Goal: Transaction & Acquisition: Download file/media

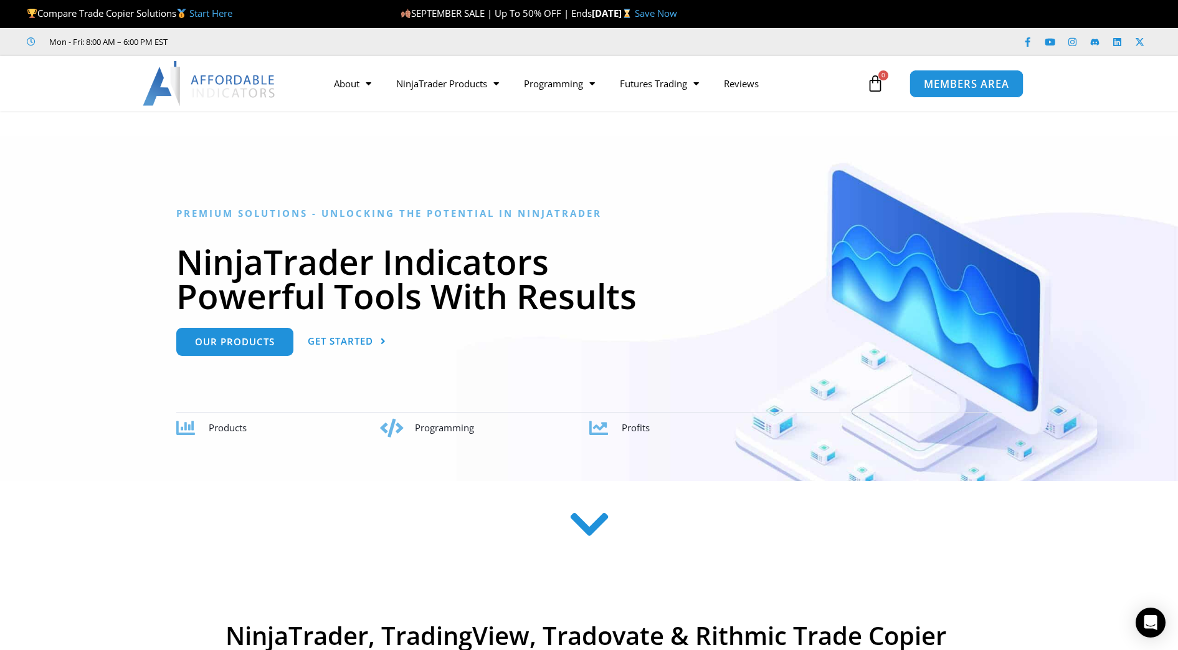
click at [958, 79] on span "MEMBERS AREA" at bounding box center [966, 84] width 85 height 11
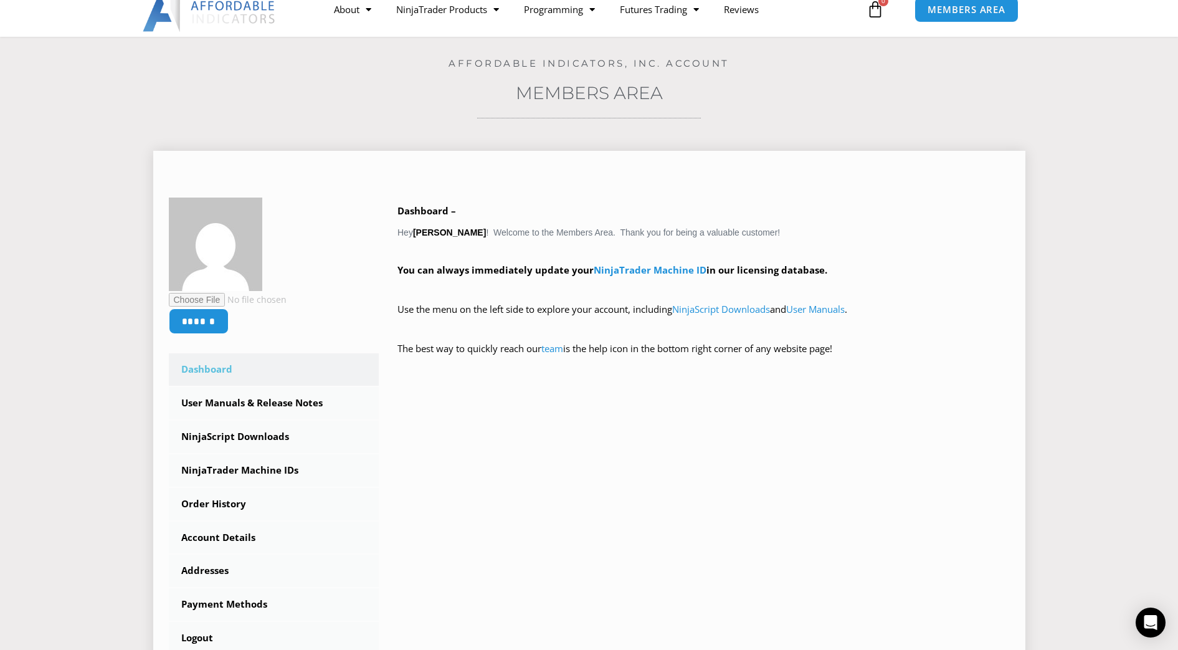
scroll to position [78, 0]
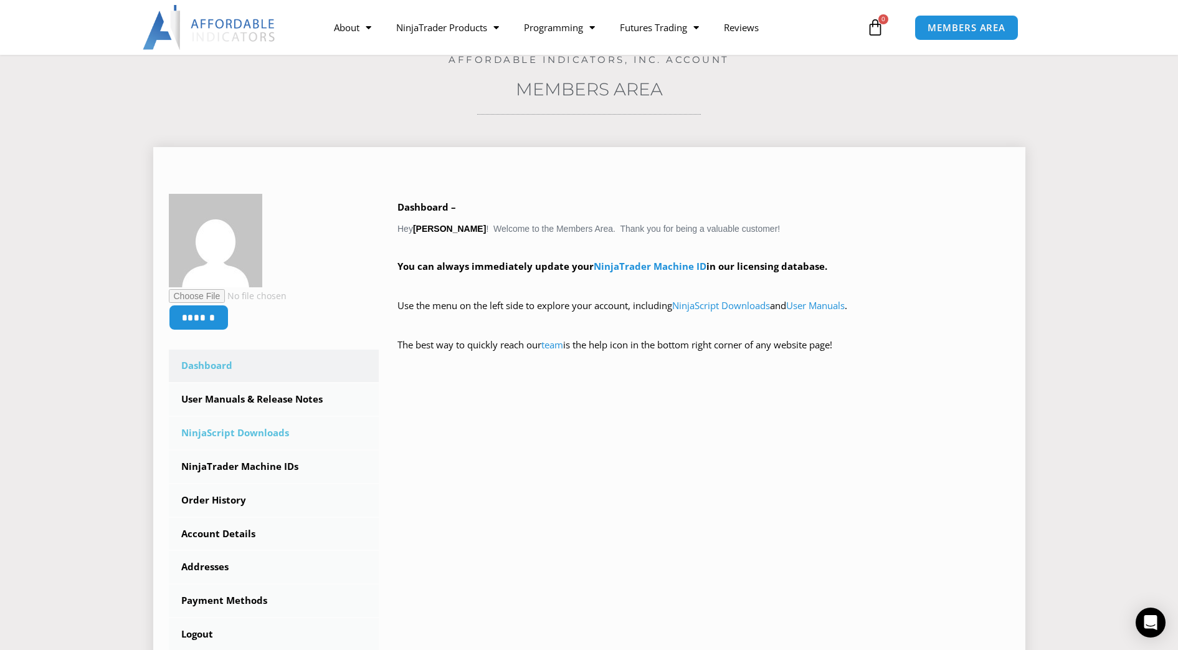
click at [252, 434] on link "NinjaScript Downloads" at bounding box center [274, 433] width 211 height 32
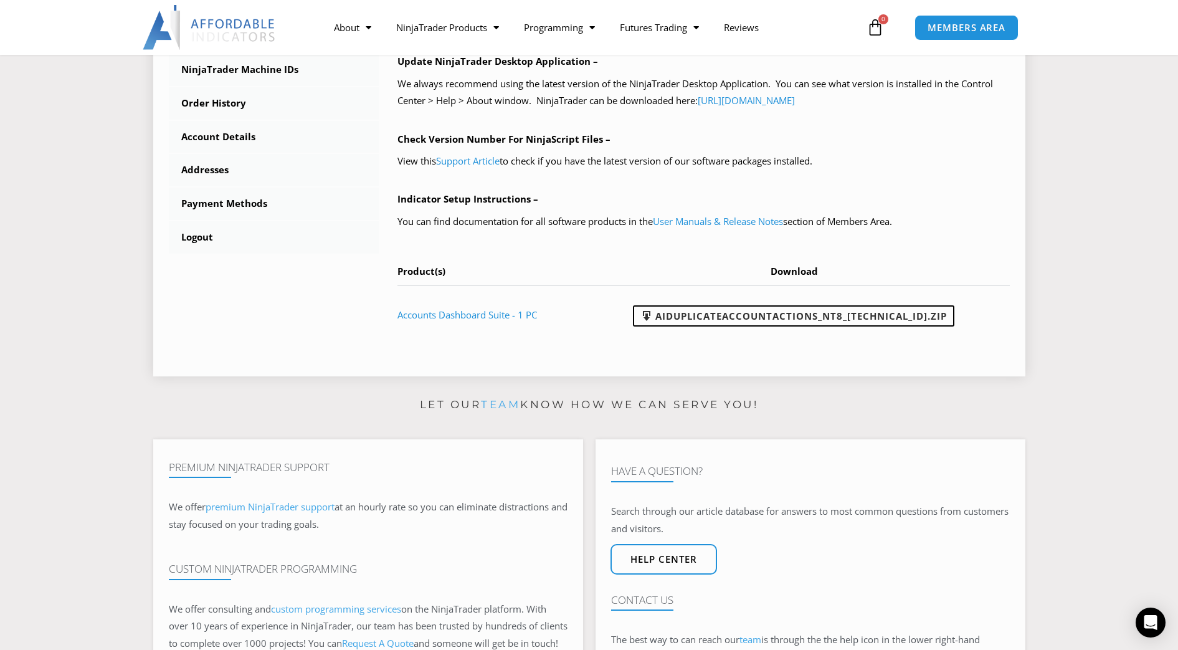
scroll to position [467, 0]
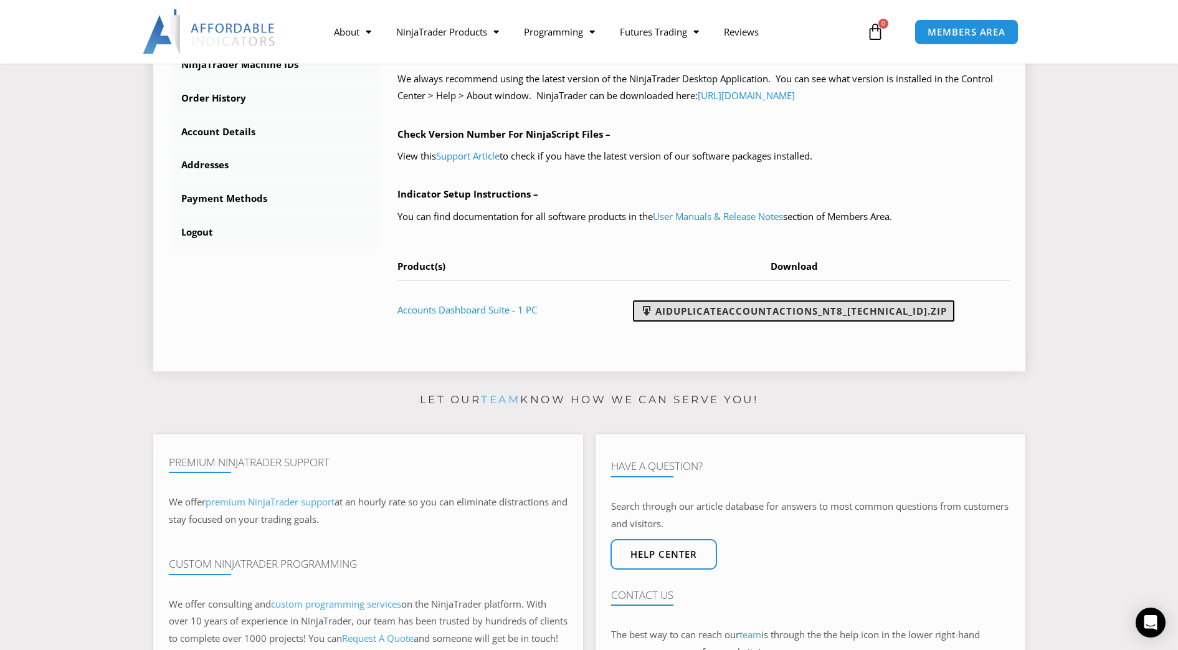
click at [858, 312] on link "AIDuplicateAccountActions_NT8_[TECHNICAL_ID].zip" at bounding box center [794, 310] width 322 height 21
